Goal: Information Seeking & Learning: Learn about a topic

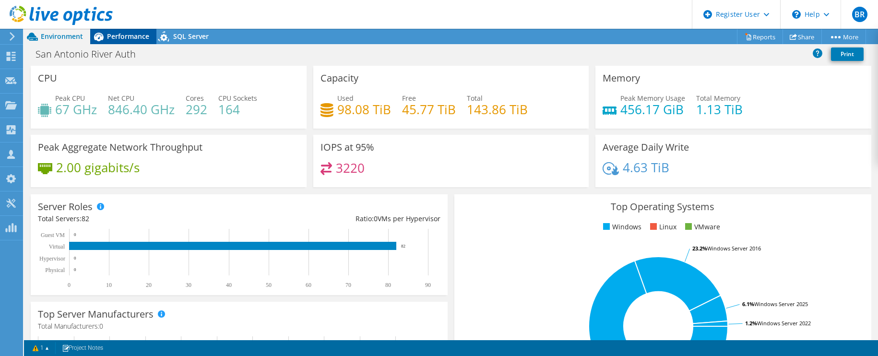
click at [133, 36] on span "Performance" at bounding box center [128, 36] width 42 height 9
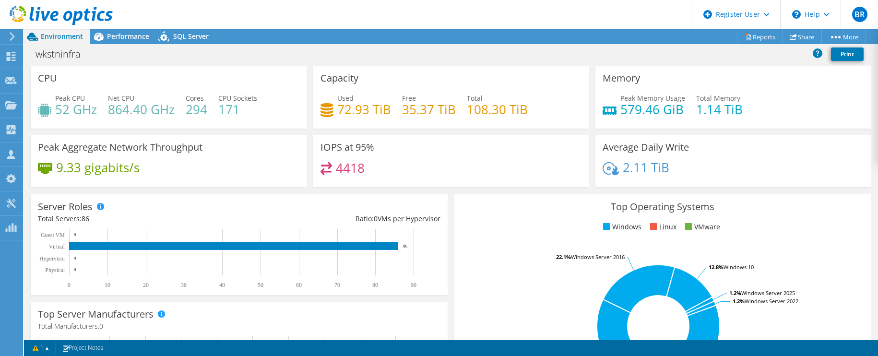
click at [272, 8] on header "BR Dell User Brindhaa Raghavan Brindhaa.Raghavan1@dell.com Dell My Profile Log …" at bounding box center [439, 14] width 878 height 29
click at [118, 29] on div "Performance" at bounding box center [123, 36] width 66 height 15
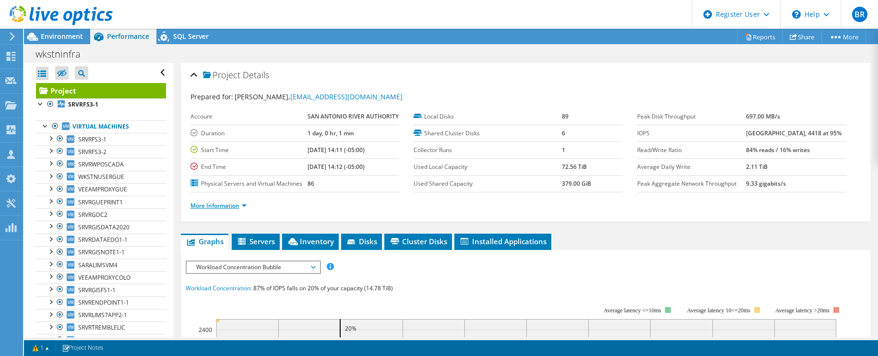
click at [202, 210] on link "More Information" at bounding box center [218, 205] width 56 height 8
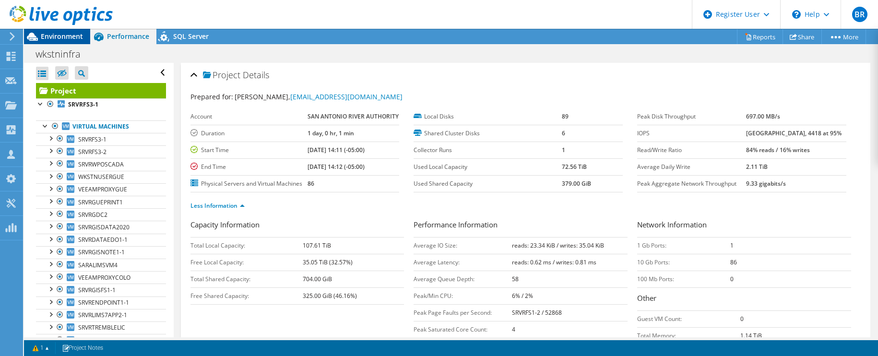
click at [42, 36] on span "Environment" at bounding box center [62, 36] width 42 height 9
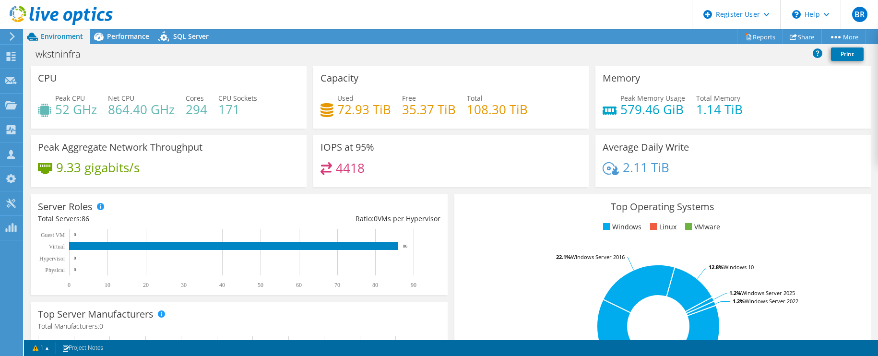
click at [437, 159] on div "IOPS at 95% 4418" at bounding box center [451, 161] width 276 height 52
click at [112, 324] on h4 "Total Manufacturers: 0" at bounding box center [239, 326] width 403 height 11
click at [101, 36] on icon at bounding box center [99, 37] width 10 height 9
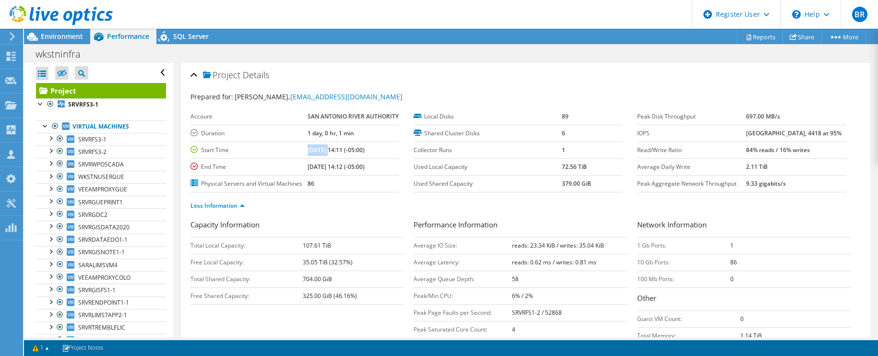
drag, startPoint x: 307, startPoint y: 162, endPoint x: 328, endPoint y: 162, distance: 20.6
click at [328, 154] on b "04/22/2025, 14:11 (-05:00)" at bounding box center [336, 150] width 57 height 8
drag, startPoint x: 328, startPoint y: 162, endPoint x: 360, endPoint y: 181, distance: 37.7
click at [360, 175] on td "04/23/2025, 14:12 (-05:00)" at bounding box center [354, 166] width 92 height 17
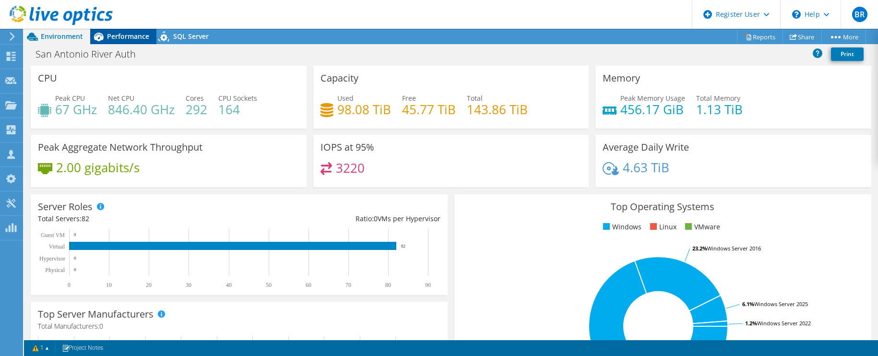
click at [128, 36] on span "Performance" at bounding box center [128, 36] width 42 height 9
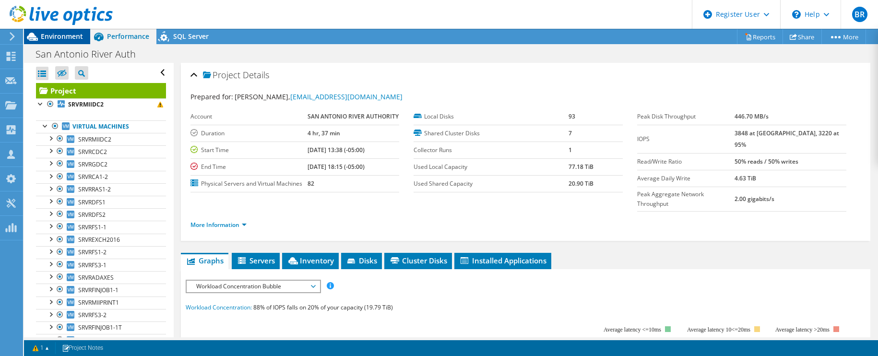
click at [60, 35] on span "Environment" at bounding box center [62, 36] width 42 height 9
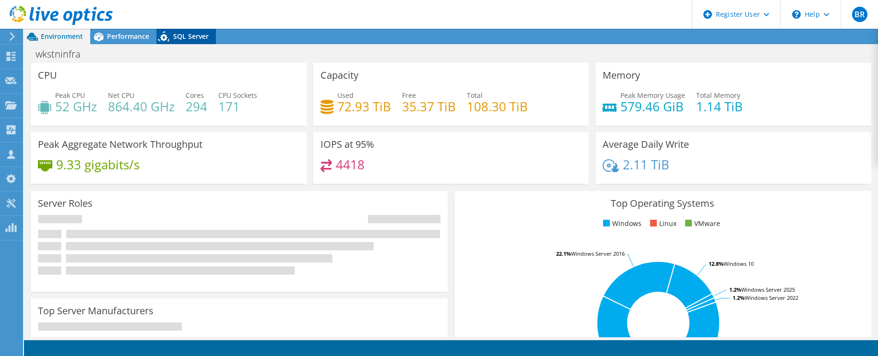
click at [184, 40] on span "SQL Server" at bounding box center [191, 36] width 36 height 9
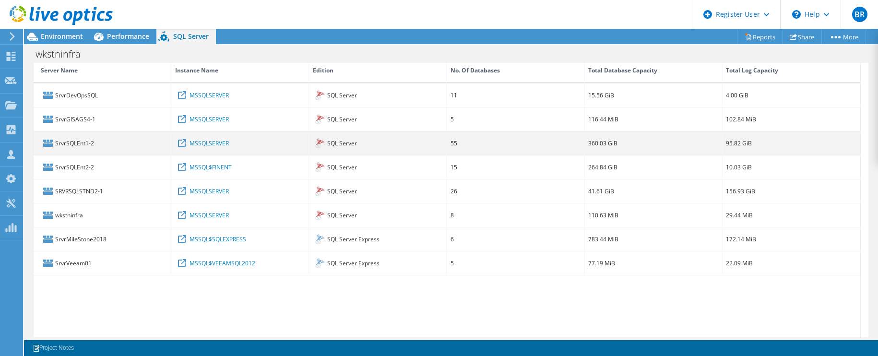
scroll to position [53, 0]
